Goal: Task Accomplishment & Management: Manage account settings

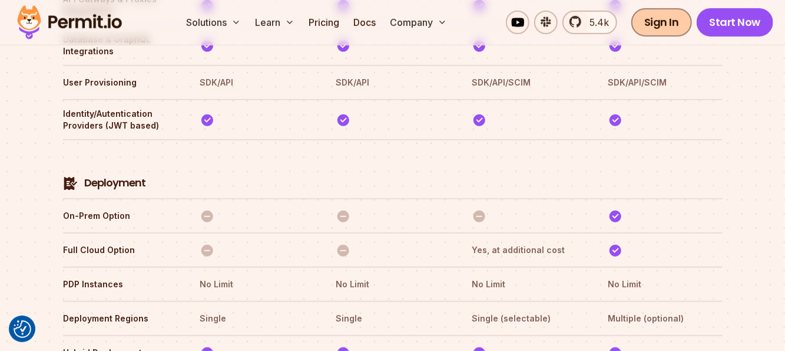
scroll to position [2718, 0]
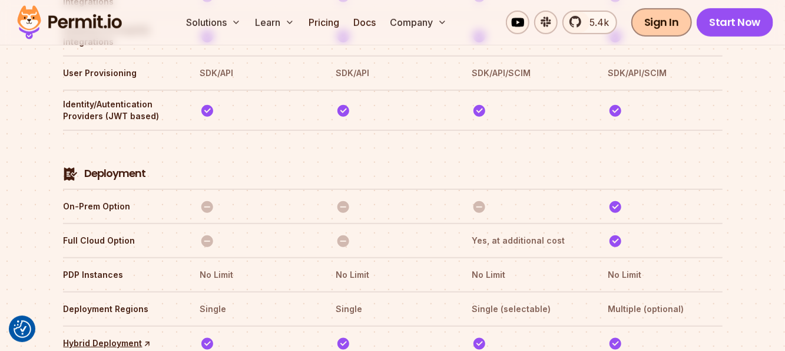
click at [673, 27] on link "Sign In" at bounding box center [662, 22] width 61 height 28
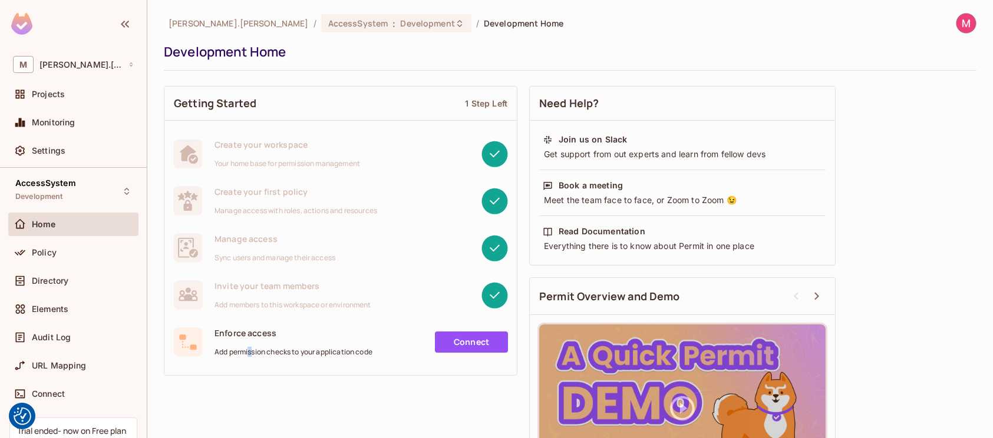
drag, startPoint x: 506, startPoint y: 0, endPoint x: 252, endPoint y: 404, distance: 477.3
click at [250, 405] on div "Getting Started 1 Step Left Create your workspace Your home base for permission…" at bounding box center [570, 296] width 812 height 432
click at [956, 31] on img at bounding box center [965, 23] width 19 height 19
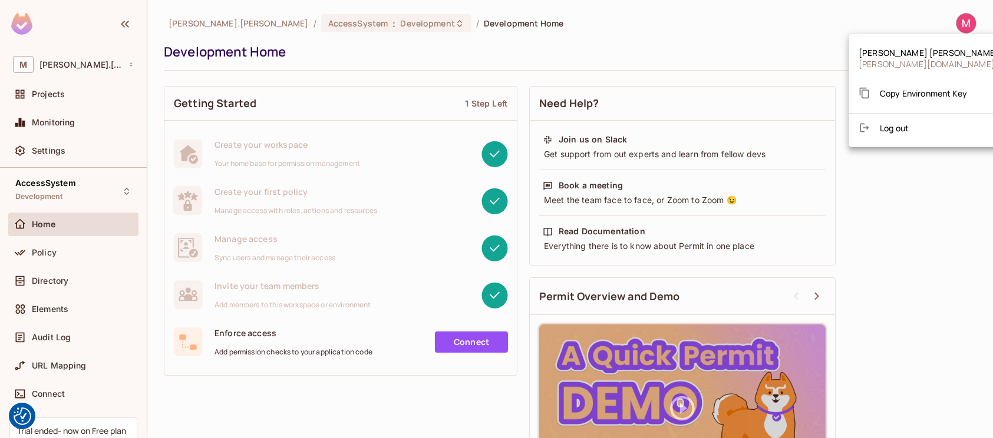
click at [887, 128] on span "Log out" at bounding box center [894, 128] width 29 height 11
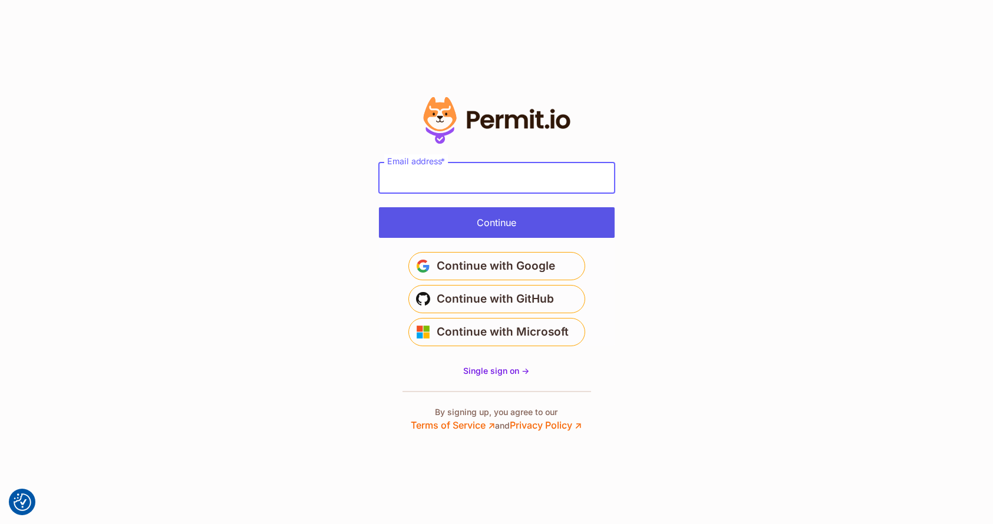
type input "**********"
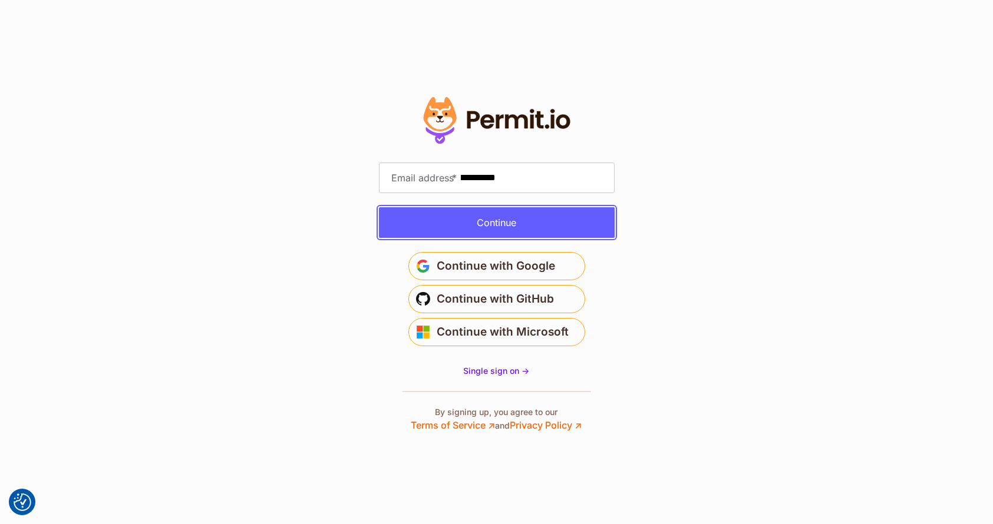
drag, startPoint x: 465, startPoint y: 224, endPoint x: 483, endPoint y: 236, distance: 21.2
click at [465, 224] on button "Continue" at bounding box center [497, 222] width 236 height 31
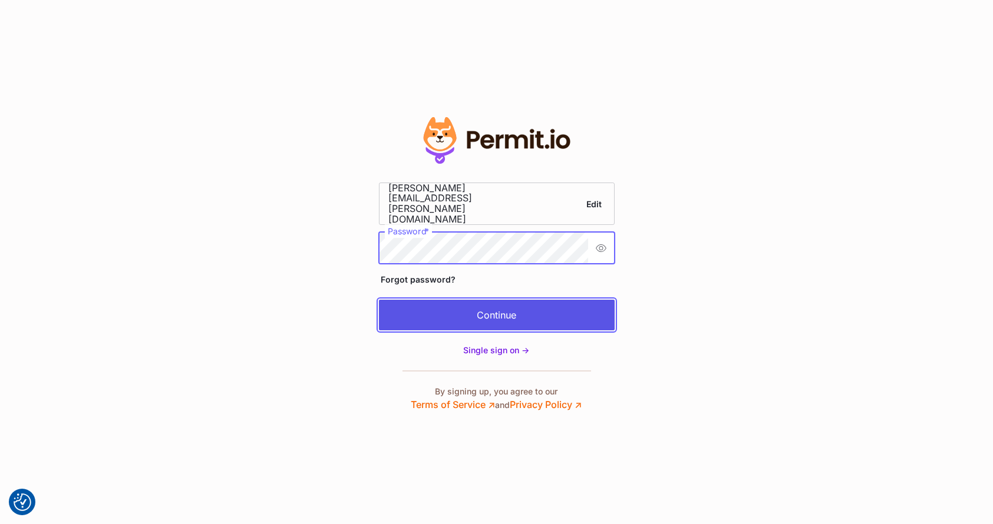
click at [508, 315] on button "Continue" at bounding box center [497, 315] width 236 height 31
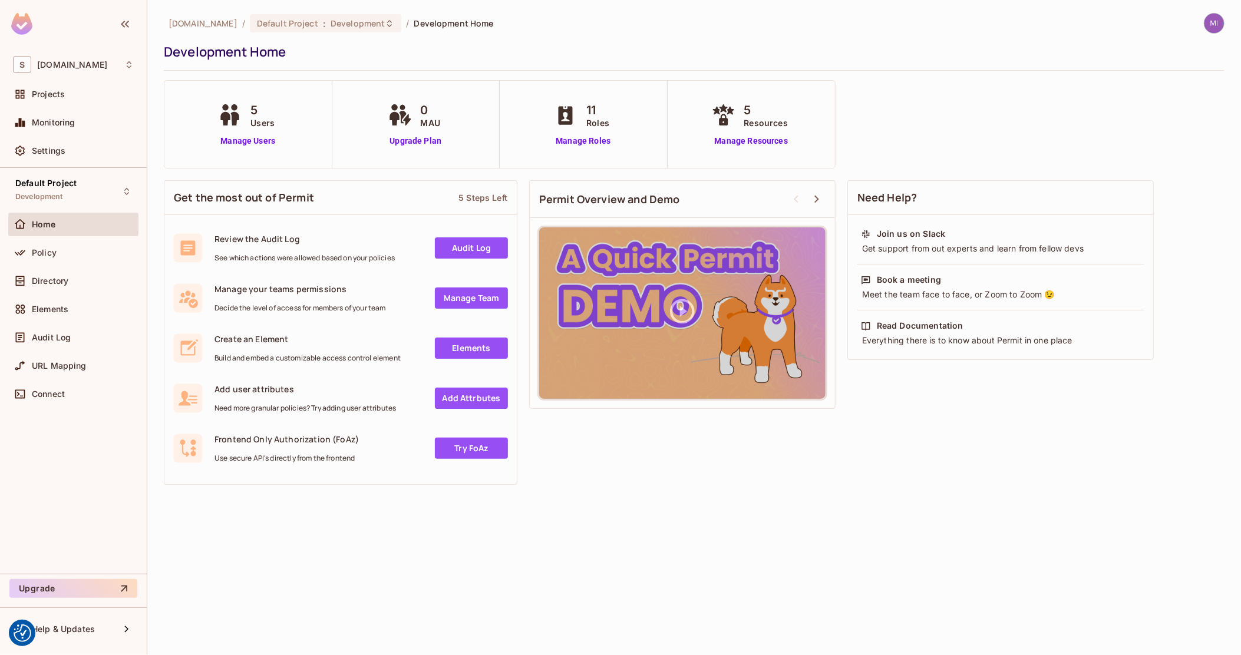
click at [1223, 21] on div at bounding box center [1214, 23] width 21 height 21
click at [1156, 81] on span "Copy Environment Key" at bounding box center [1158, 82] width 87 height 11
drag, startPoint x: 670, startPoint y: 469, endPoint x: 774, endPoint y: 497, distance: 107.3
drag, startPoint x: 834, startPoint y: 398, endPoint x: 791, endPoint y: 513, distance: 122.5
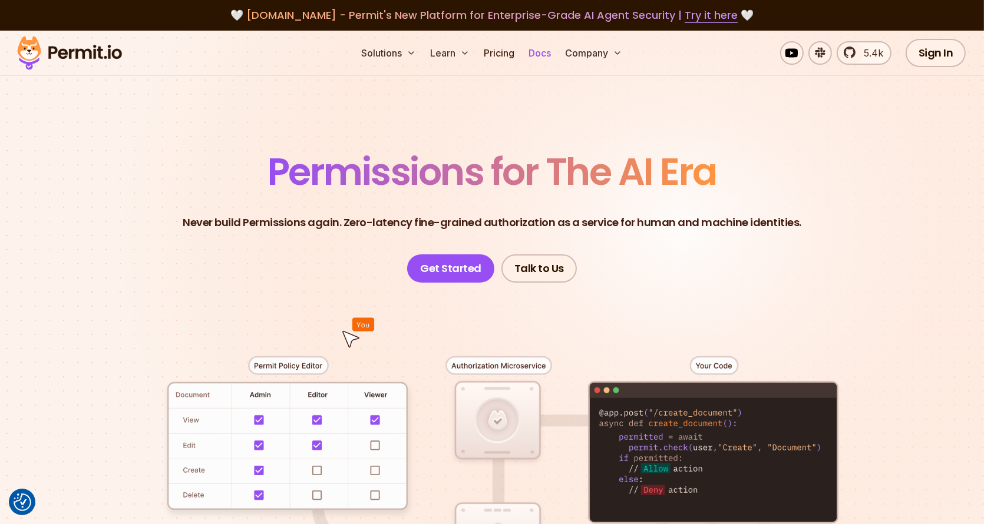
click at [536, 49] on link "Docs" at bounding box center [540, 53] width 32 height 24
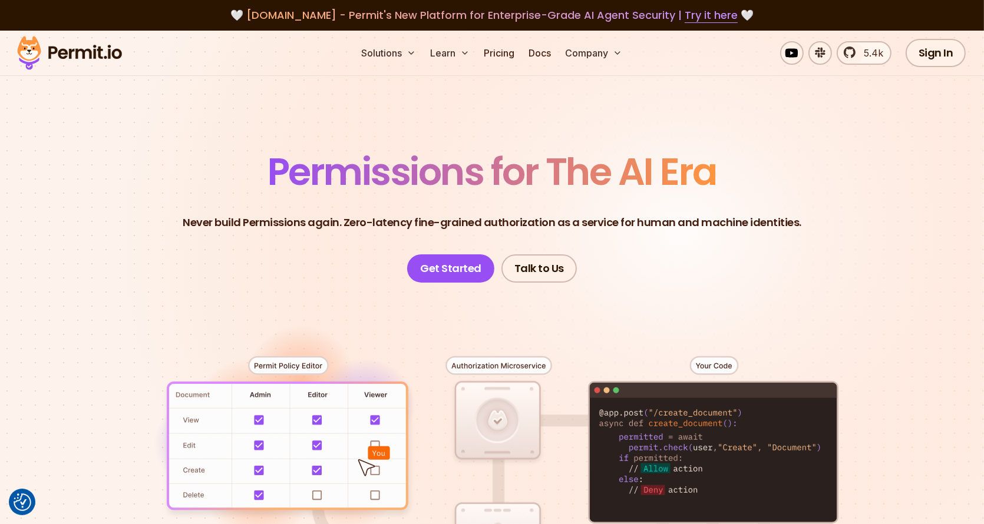
click at [323, 445] on div at bounding box center [492, 500] width 825 height 434
